Goal: Task Accomplishment & Management: Use online tool/utility

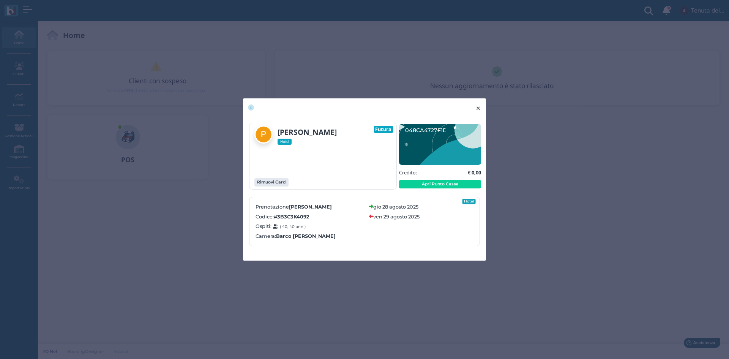
click at [480, 110] on span "×" at bounding box center [478, 108] width 6 height 10
click at [478, 109] on span "×" at bounding box center [478, 108] width 6 height 10
click at [481, 102] on button "× close" at bounding box center [478, 107] width 16 height 19
click at [481, 111] on span "×" at bounding box center [478, 108] width 6 height 10
click at [476, 107] on span "×" at bounding box center [478, 108] width 6 height 10
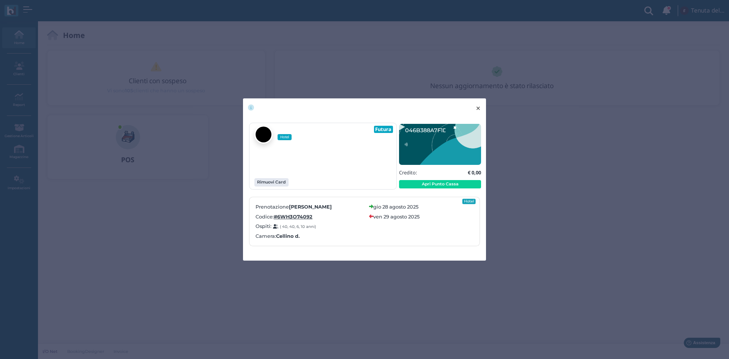
click at [476, 108] on span "×" at bounding box center [478, 108] width 6 height 10
click at [480, 107] on span "×" at bounding box center [478, 108] width 6 height 10
click at [479, 109] on span "×" at bounding box center [478, 108] width 6 height 10
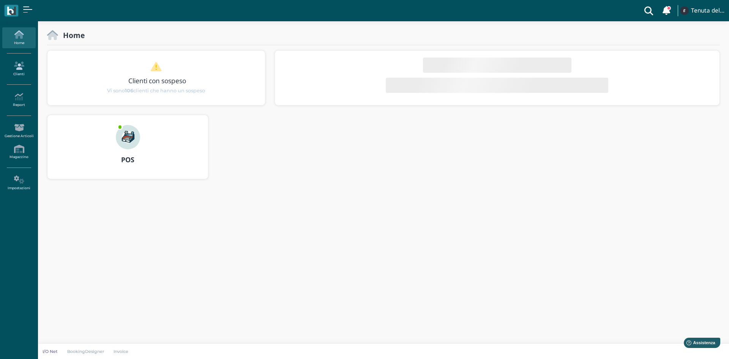
click at [16, 66] on icon at bounding box center [18, 65] width 33 height 8
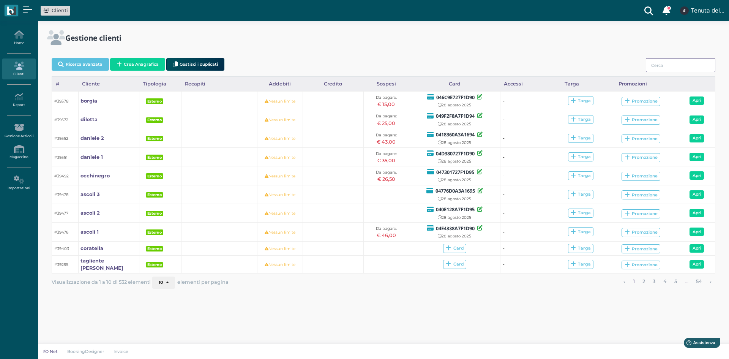
click at [667, 64] on input "search" at bounding box center [679, 65] width 69 height 14
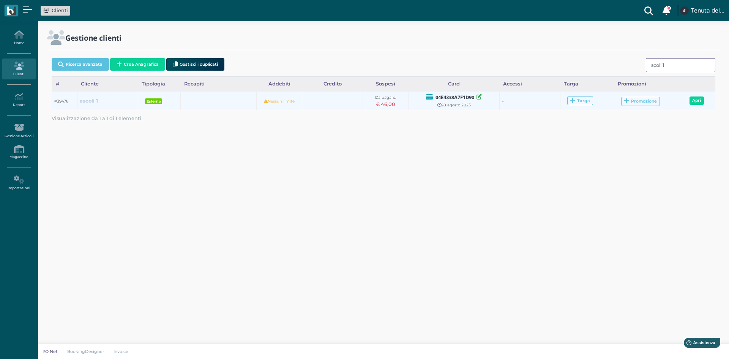
type input "scoli 1"
click at [90, 99] on b "ascoli 1" at bounding box center [89, 101] width 18 height 6
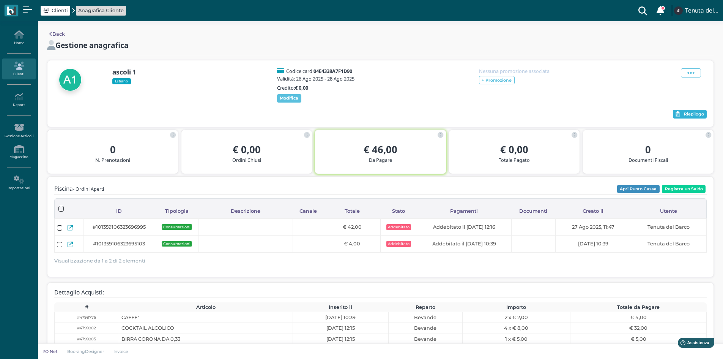
click at [688, 117] on span "Riepilogo" at bounding box center [694, 114] width 20 height 5
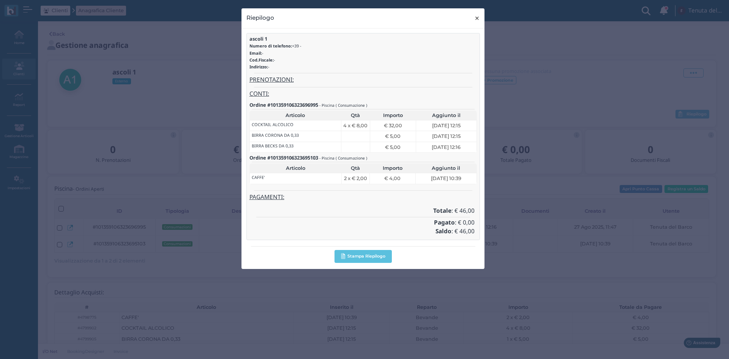
click at [475, 19] on span "×" at bounding box center [477, 18] width 6 height 10
